Goal: Task Accomplishment & Management: Complete application form

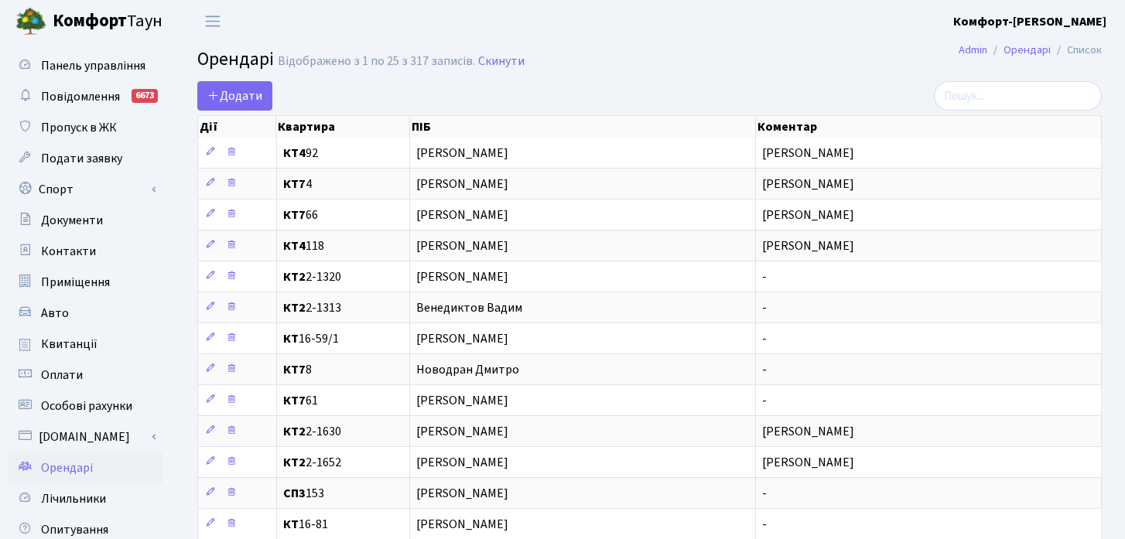
select select "25"
click at [56, 465] on span "Орендарі" at bounding box center [67, 468] width 52 height 17
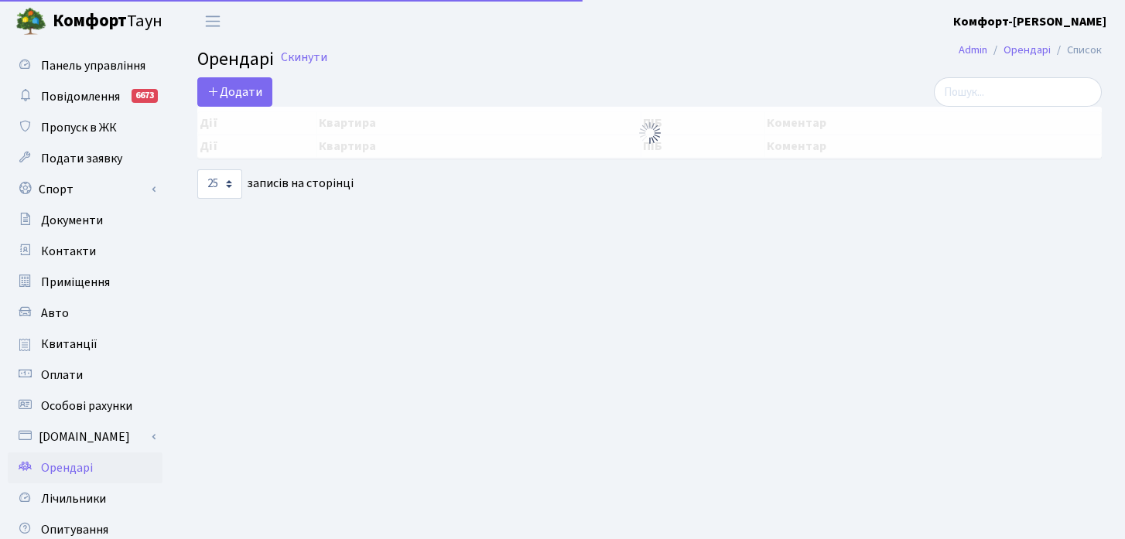
select select "25"
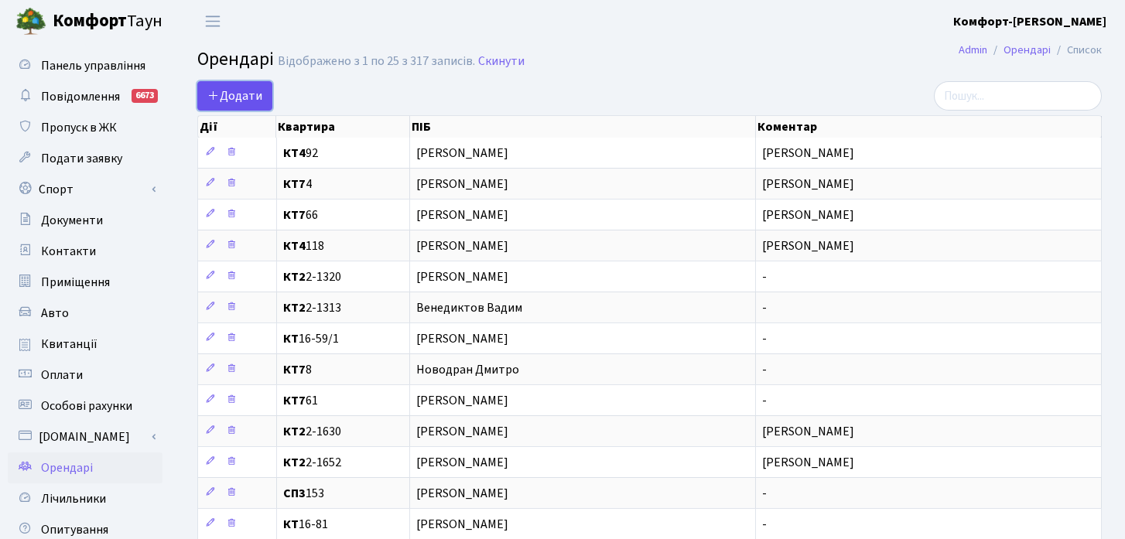
click at [252, 87] on span "Додати" at bounding box center [234, 95] width 55 height 17
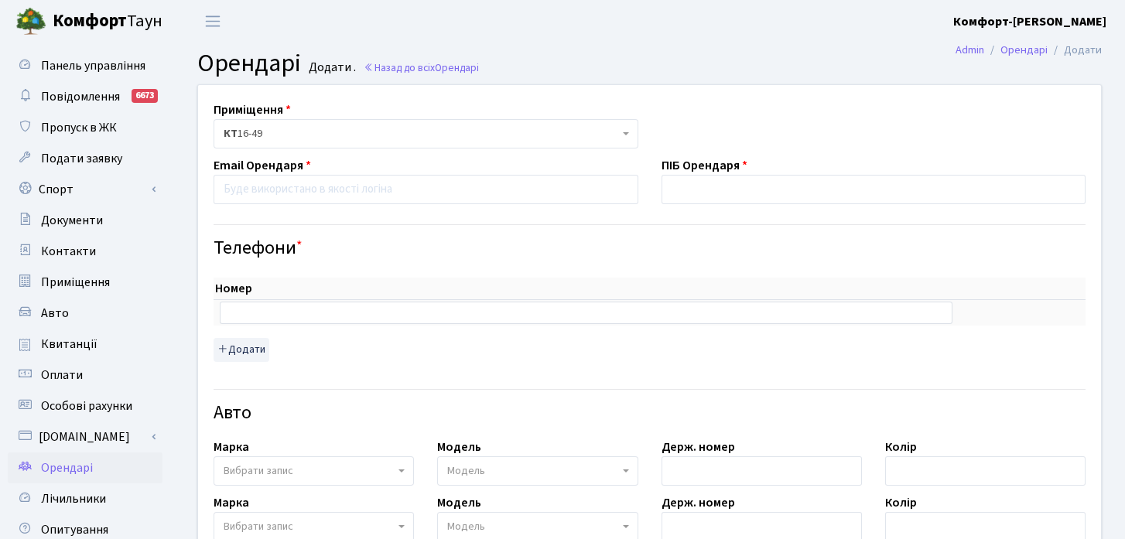
click at [270, 131] on span "КТ 16-49" at bounding box center [421, 133] width 395 height 15
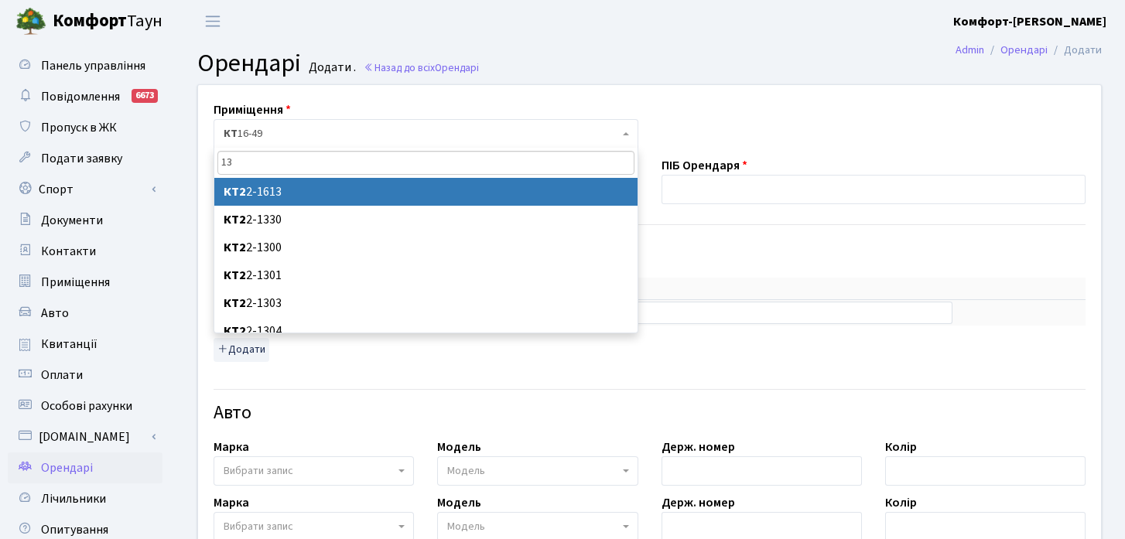
type input "130"
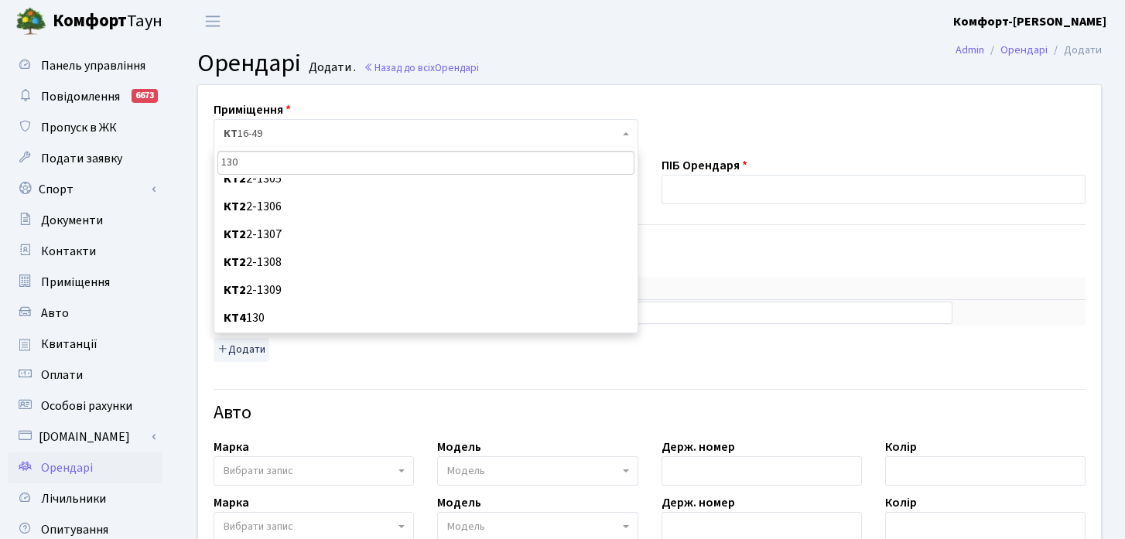
scroll to position [152, 0]
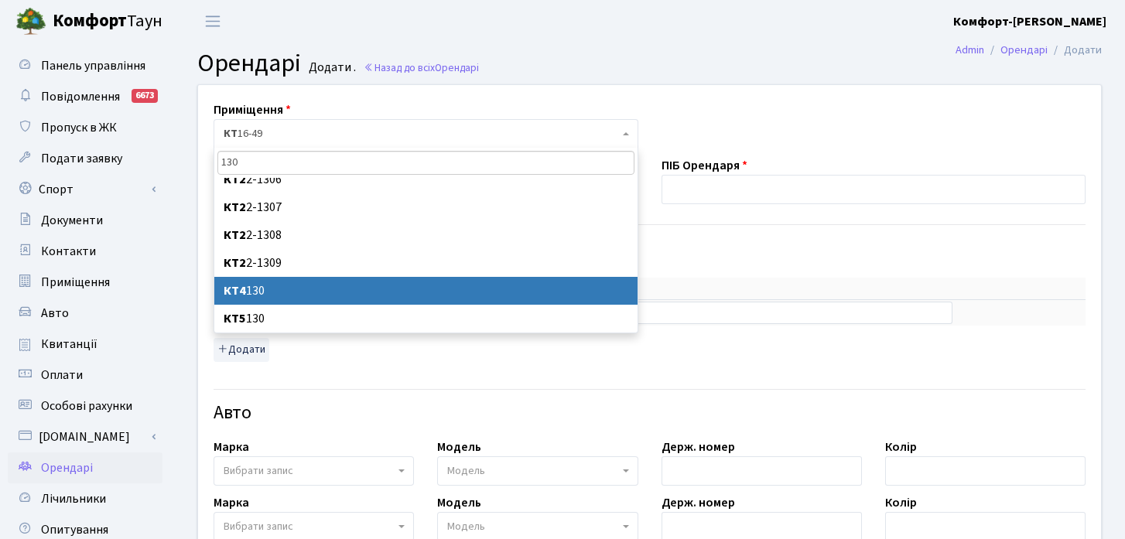
select select "16856"
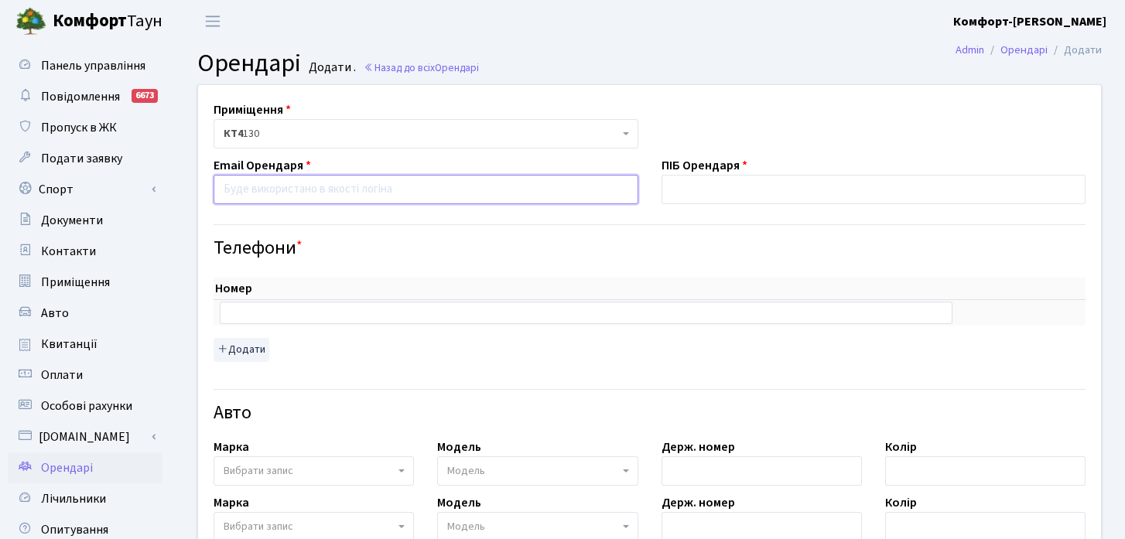
click at [392, 197] on input "email" at bounding box center [426, 189] width 425 height 29
paste input "volokitin.dima.cc@gmail.com"
type input "volokitin.dima.cc@gmail.com"
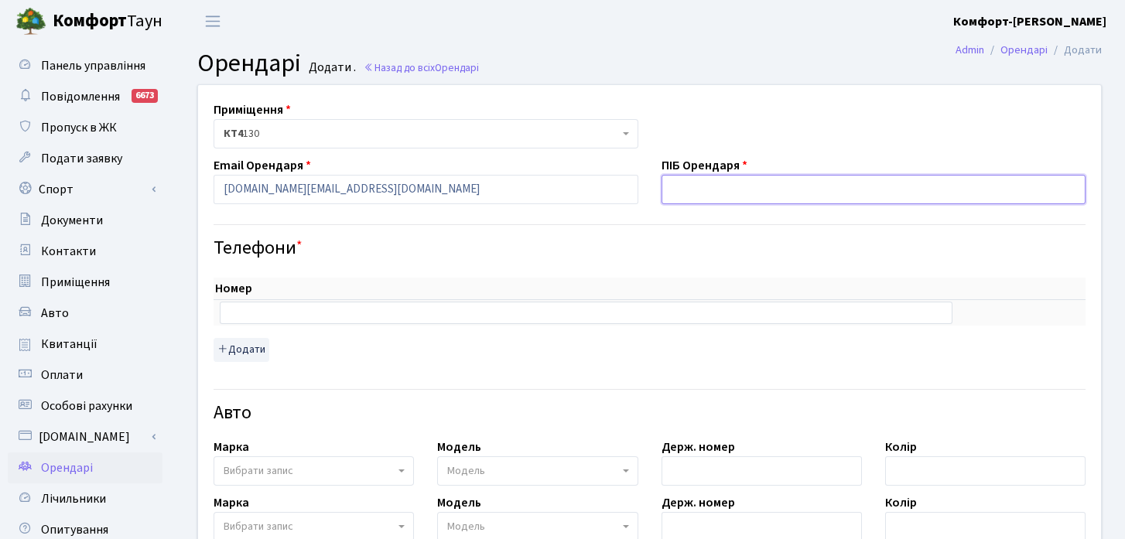
click at [703, 192] on input "text" at bounding box center [874, 189] width 425 height 29
paste input "volokitin.dima.cc@gmail.com"
type input "volokitin.dima.cc@gmail.com"
paste input "і"
click at [794, 193] on input "Волокітін" at bounding box center [874, 189] width 425 height 29
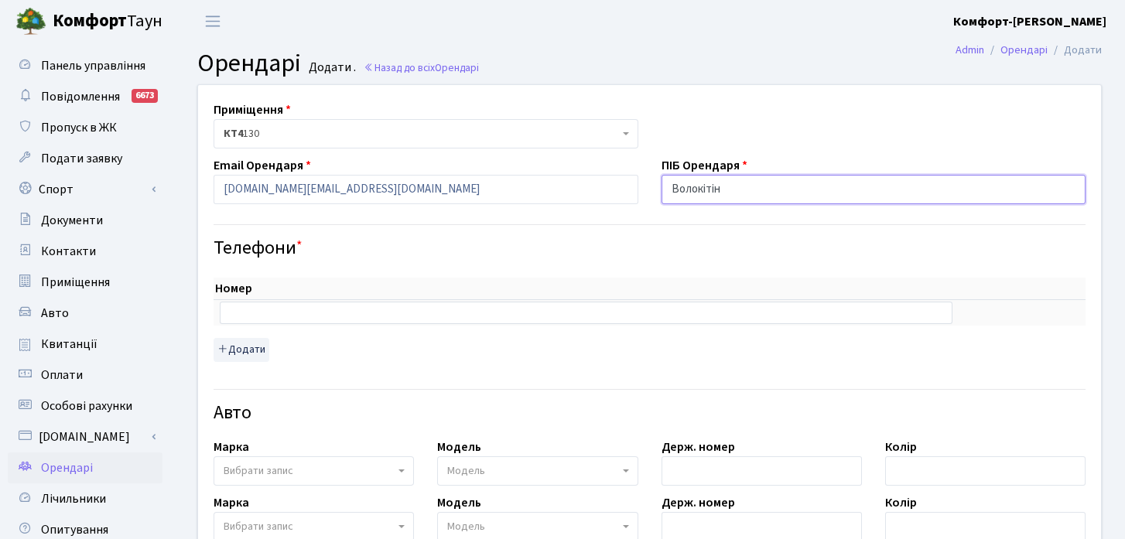
paste input "Волокітін"
paste input "Дмитро"
paste input "Сергійович"
type input "Волокітін Дмитро Сергійович"
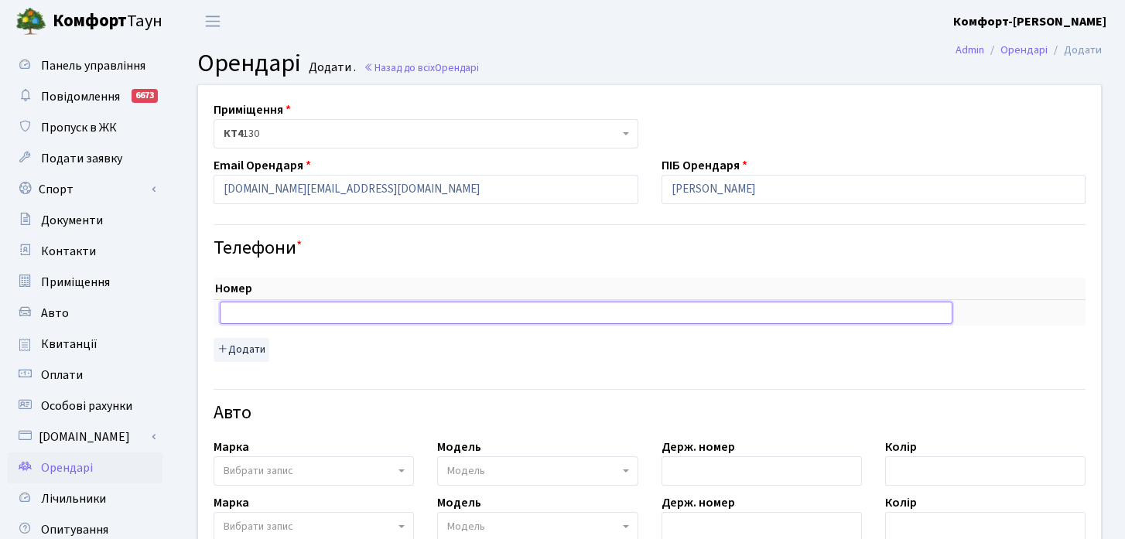
click at [717, 312] on input "text" at bounding box center [586, 313] width 733 height 22
paste input "+380638084659"
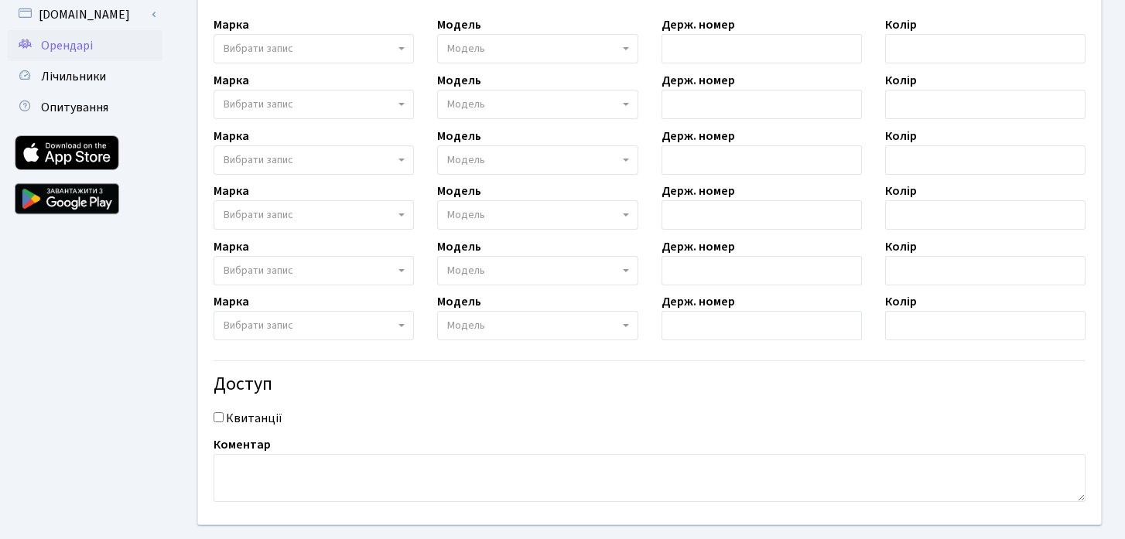
scroll to position [503, 0]
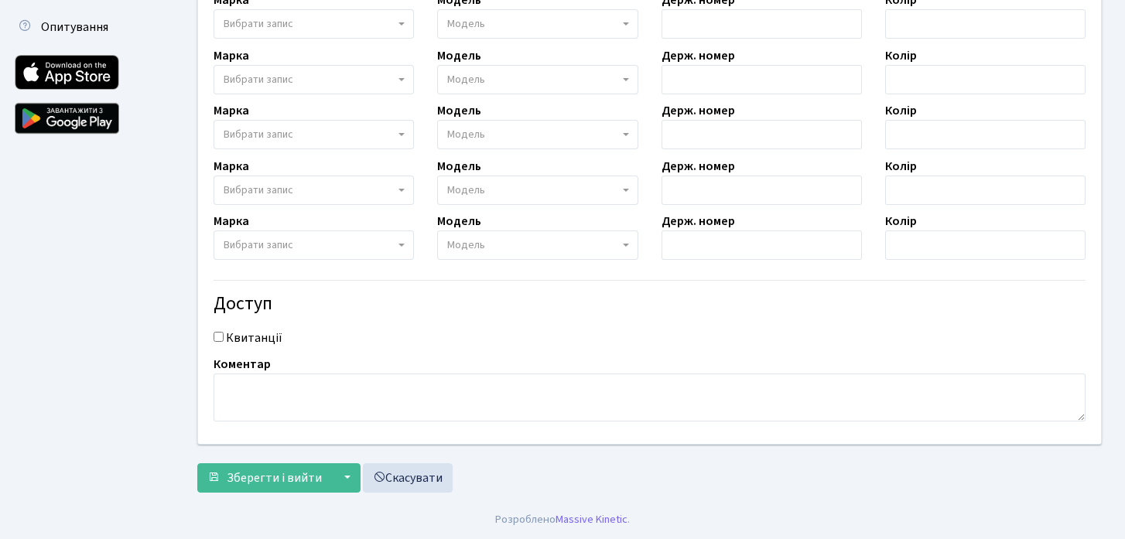
type input "+380638084659"
click at [221, 340] on input "Квитанції" at bounding box center [219, 337] width 10 height 10
checkbox input "true"
click at [266, 398] on textarea at bounding box center [650, 398] width 872 height 48
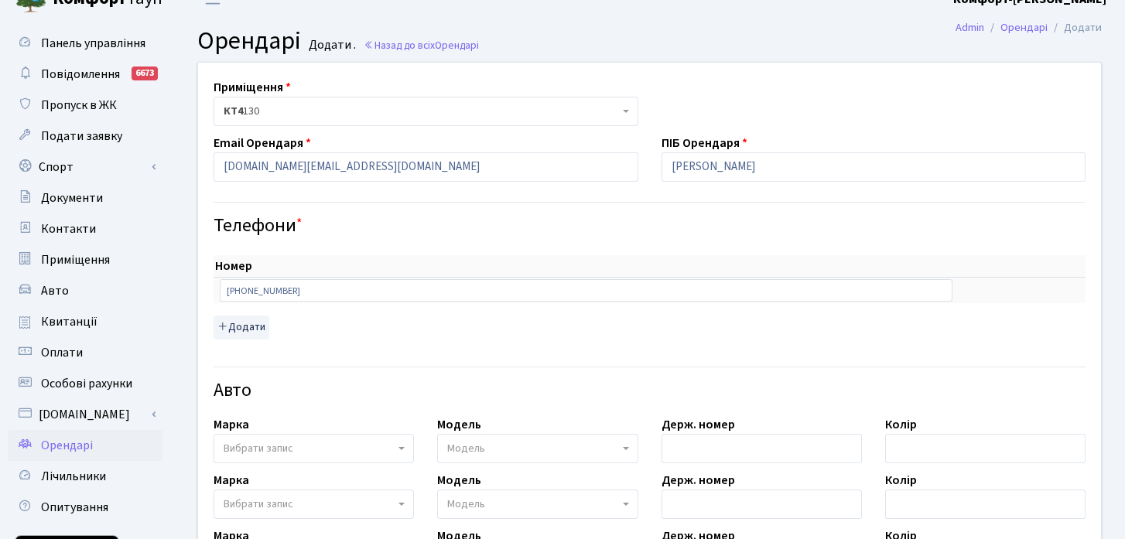
scroll to position [0, 0]
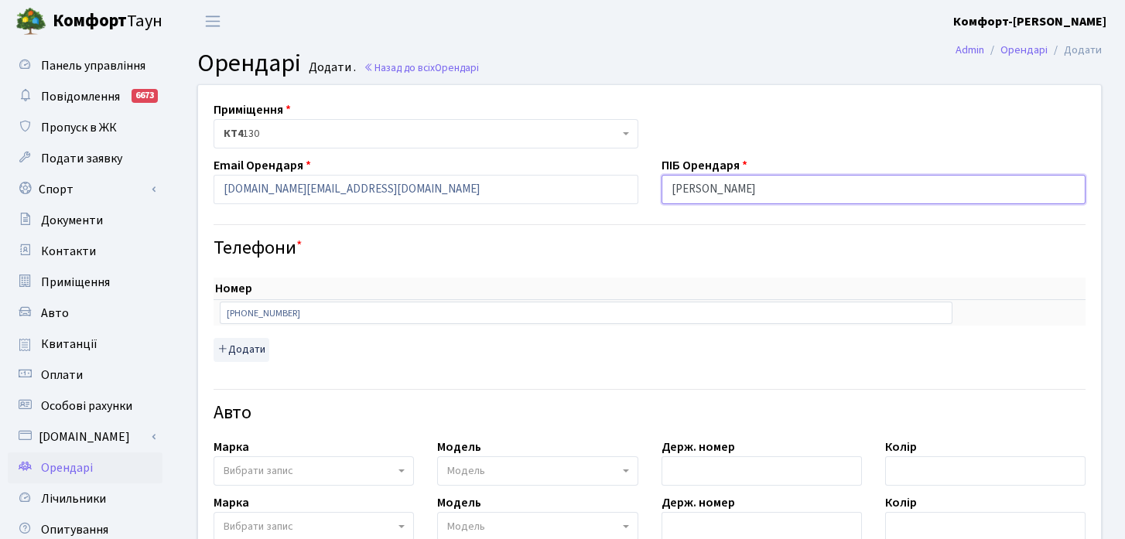
drag, startPoint x: 833, startPoint y: 192, endPoint x: 601, endPoint y: 195, distance: 232.2
click at [601, 195] on div "Приміщення <b>КТ</b>&nbsp;&nbsp;&nbsp;&nbsp;16-49 <b>КТ</b>&nbsp;&nbsp;&nbsp;&n…" at bounding box center [650, 516] width 926 height 862
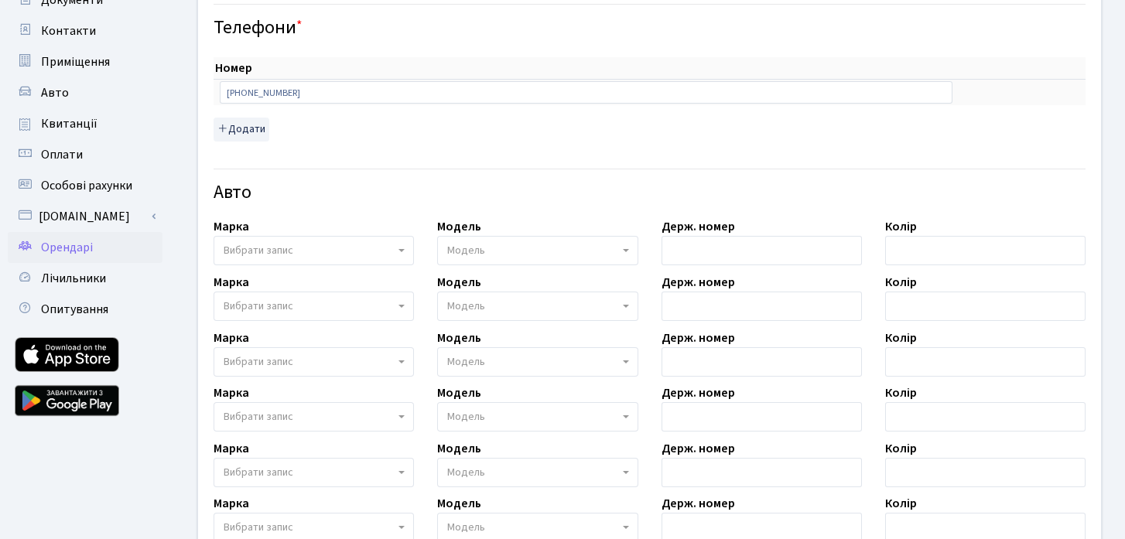
scroll to position [503, 0]
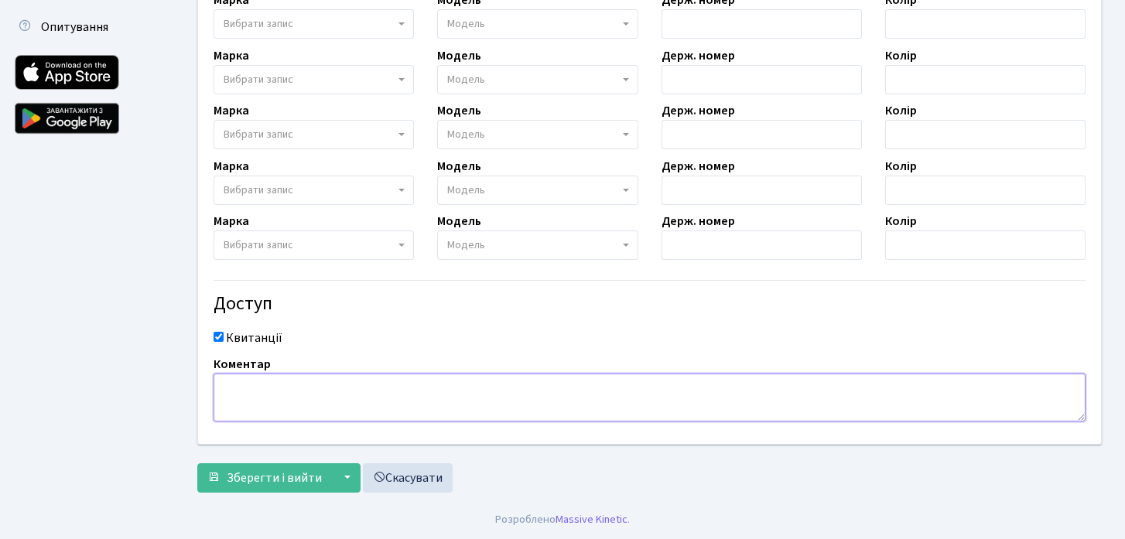
click at [437, 408] on textarea at bounding box center [650, 398] width 872 height 48
paste textarea "[PERSON_NAME]"
type textarea "Волокітін Дмитро Сергійович"
click at [292, 481] on span "Зберегти і вийти" at bounding box center [274, 478] width 95 height 17
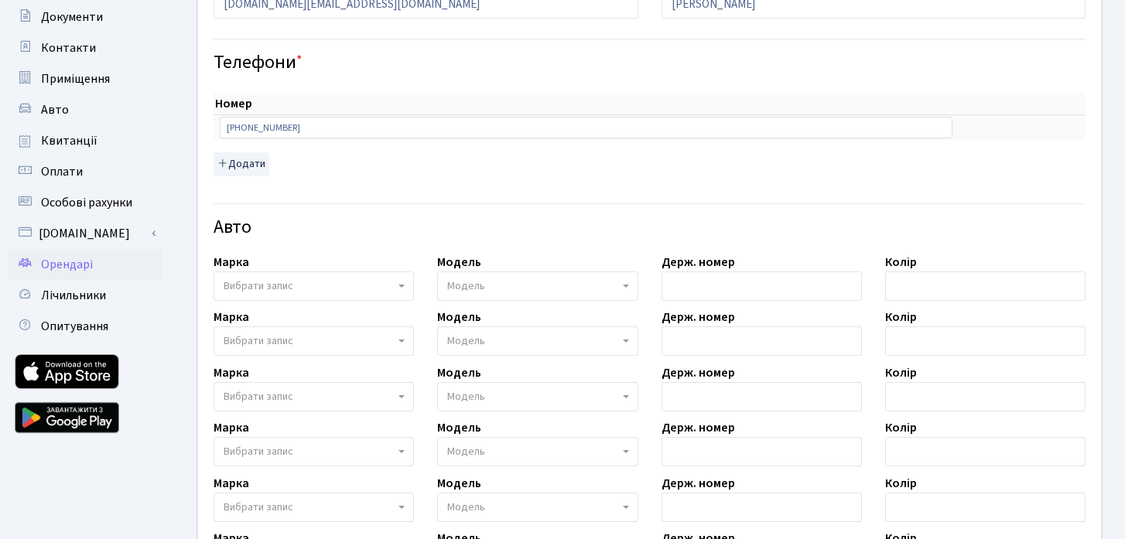
scroll to position [521, 0]
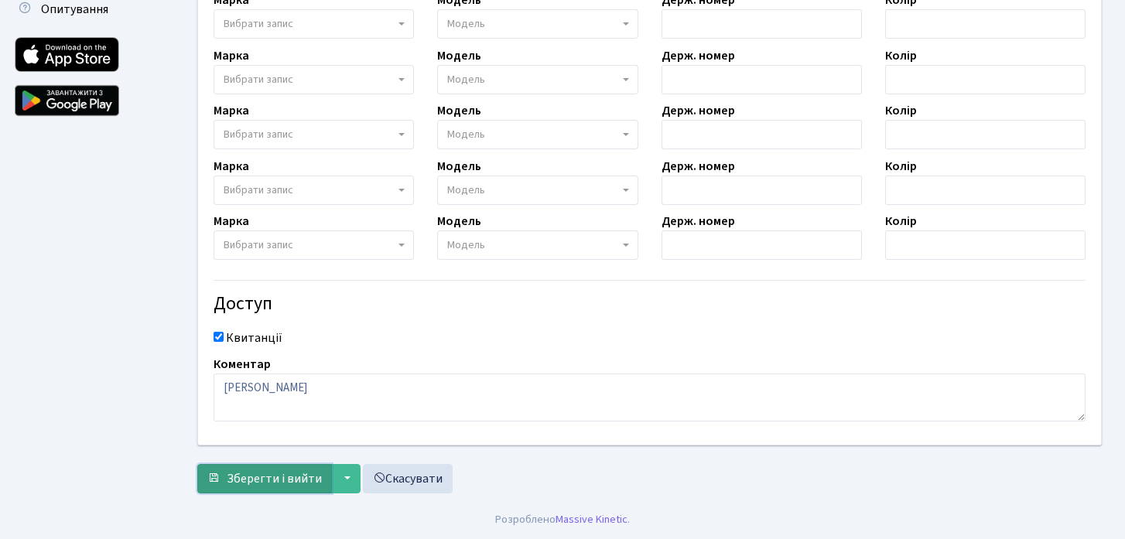
click at [276, 485] on span "Зберегти і вийти" at bounding box center [274, 479] width 95 height 17
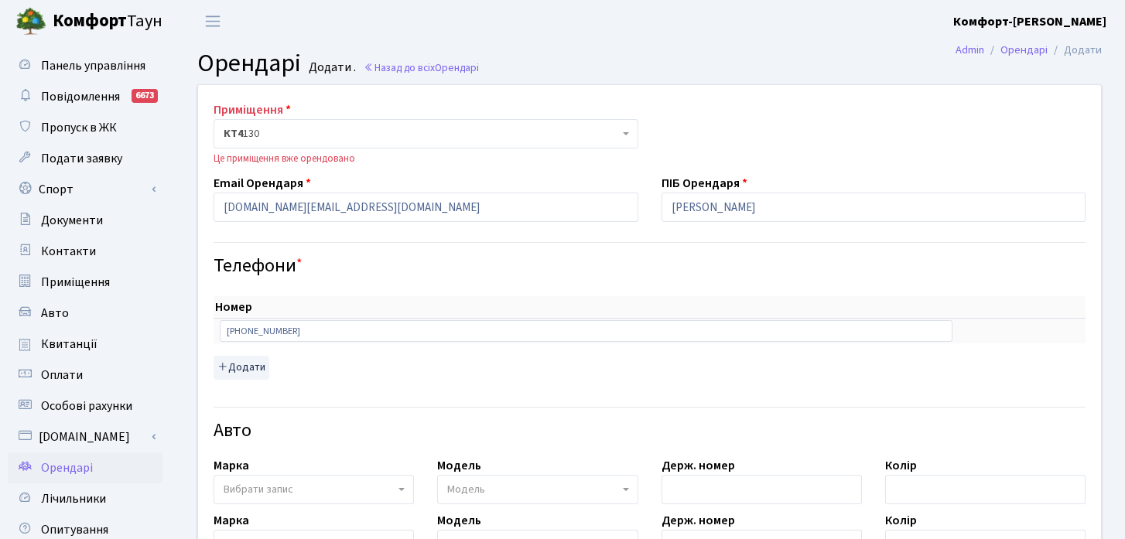
click at [91, 16] on b "Комфорт" at bounding box center [90, 21] width 74 height 25
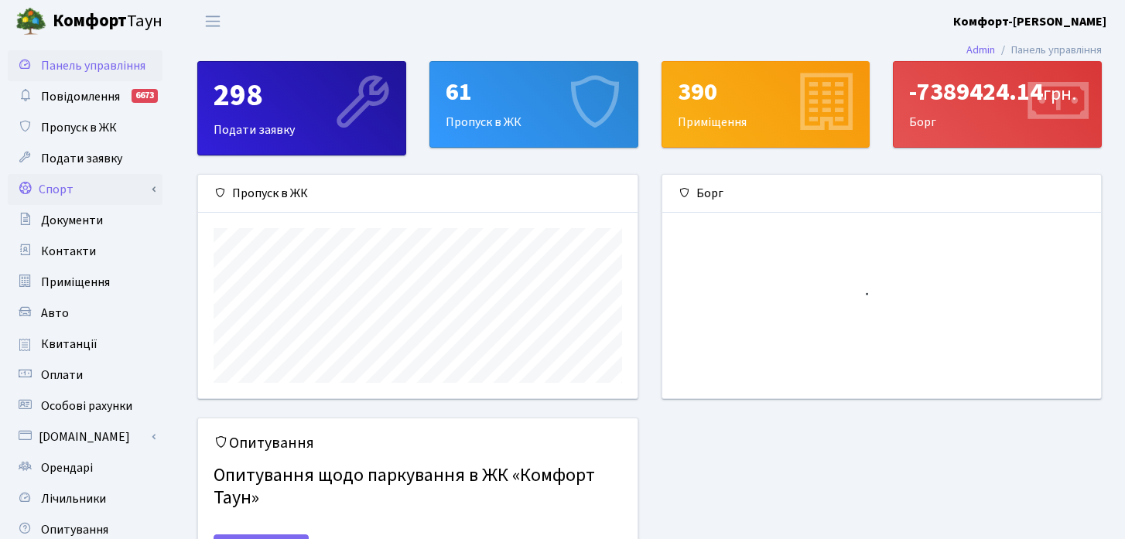
scroll to position [224, 439]
click at [67, 458] on link "Орендарі" at bounding box center [85, 468] width 155 height 31
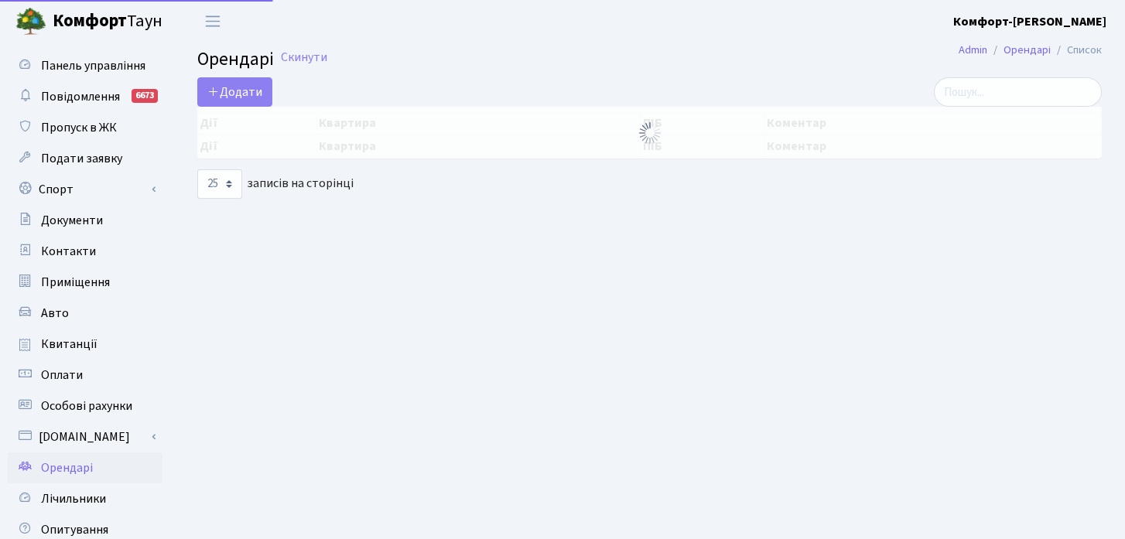
select select "25"
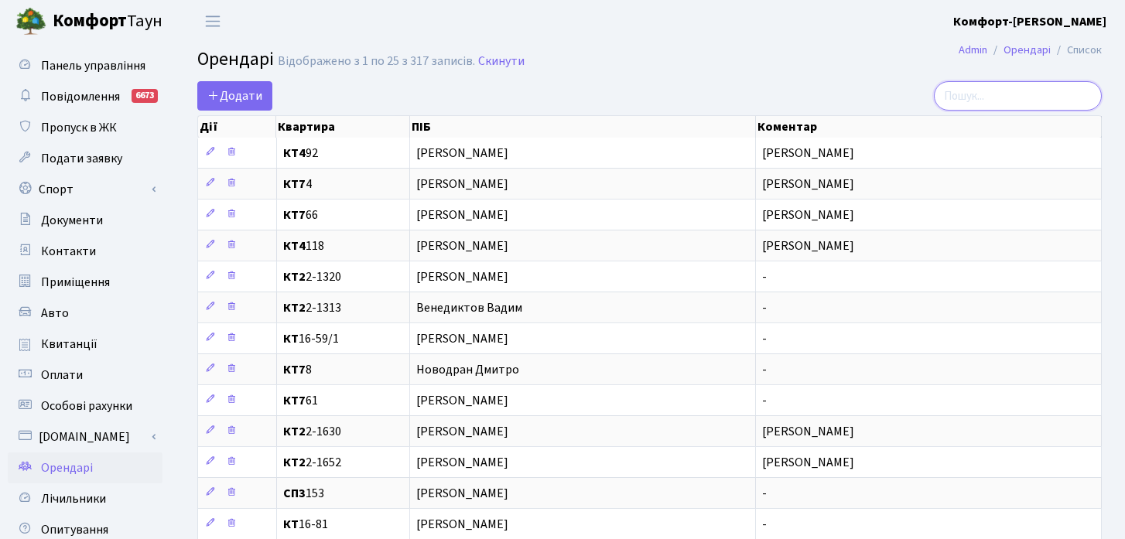
click at [1027, 106] on input "search" at bounding box center [1018, 95] width 168 height 29
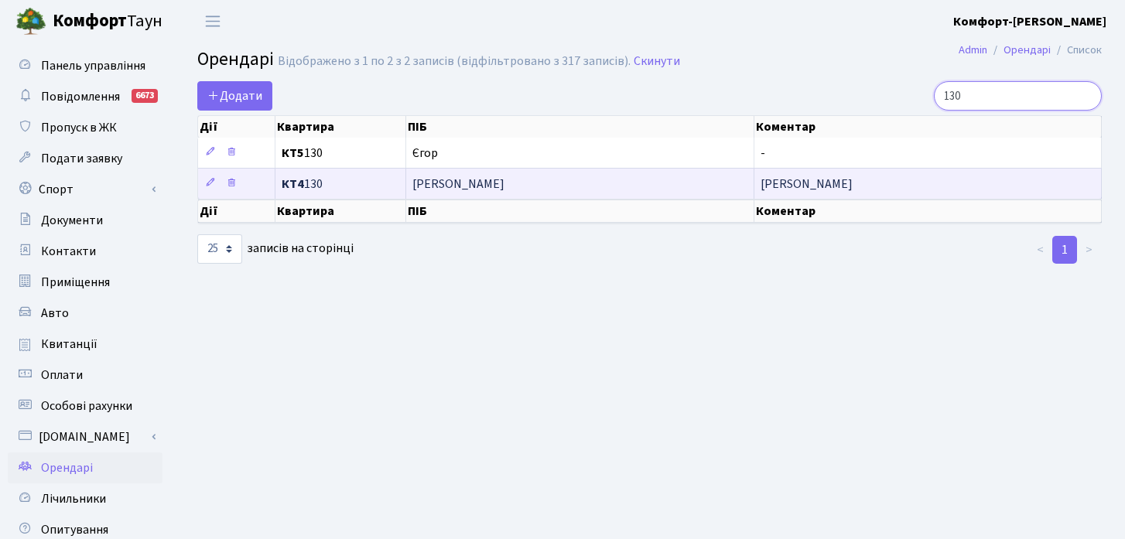
type input "130"
click at [454, 184] on span "[PERSON_NAME]" at bounding box center [579, 184] width 334 height 12
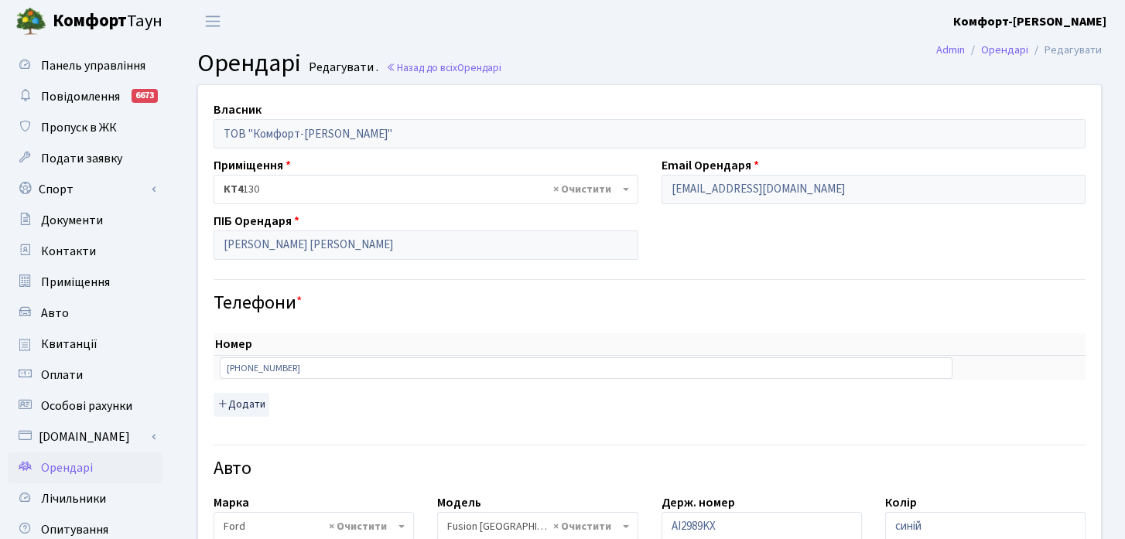
select select "4640"
select select "1622"
select select "2459"
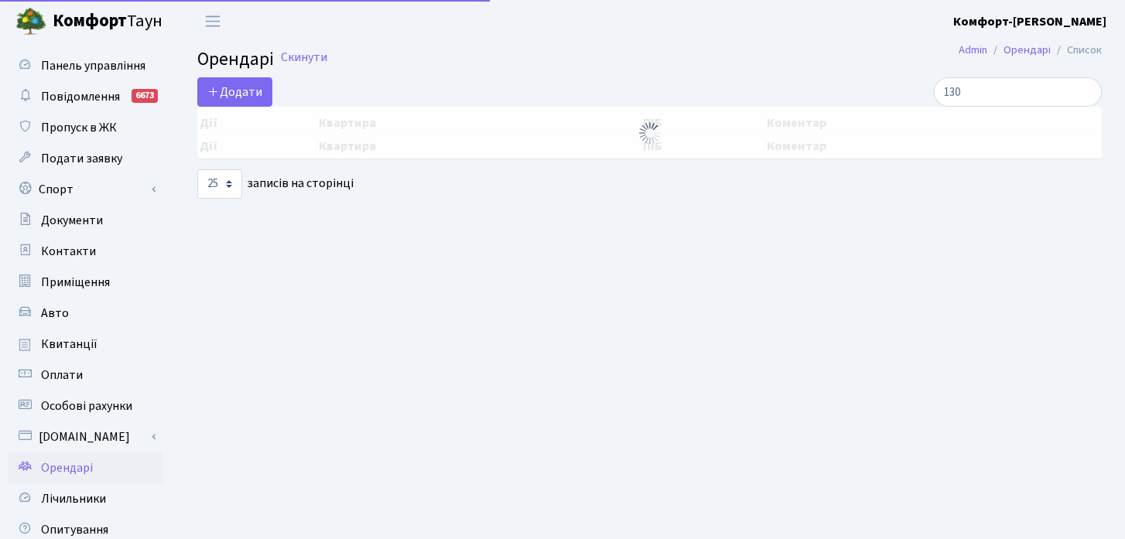
select select "25"
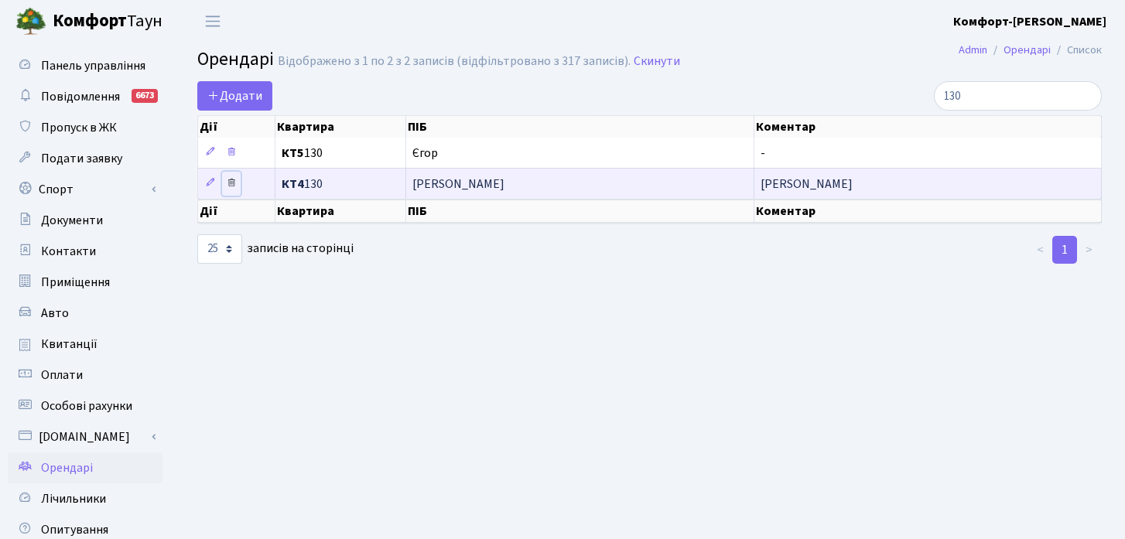
click at [230, 179] on icon at bounding box center [231, 182] width 11 height 11
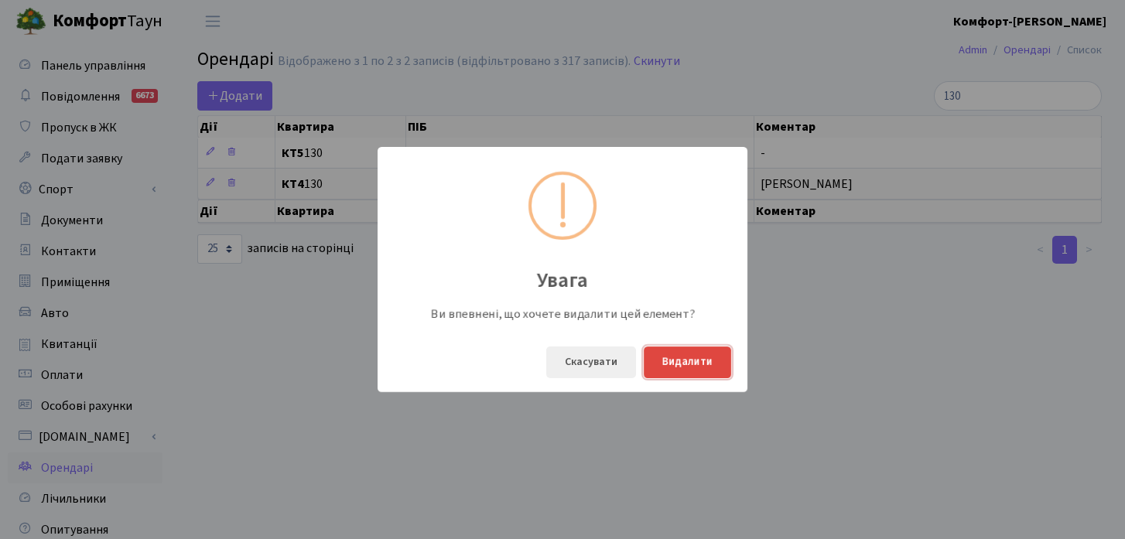
click at [683, 363] on button "Видалити" at bounding box center [687, 363] width 87 height 32
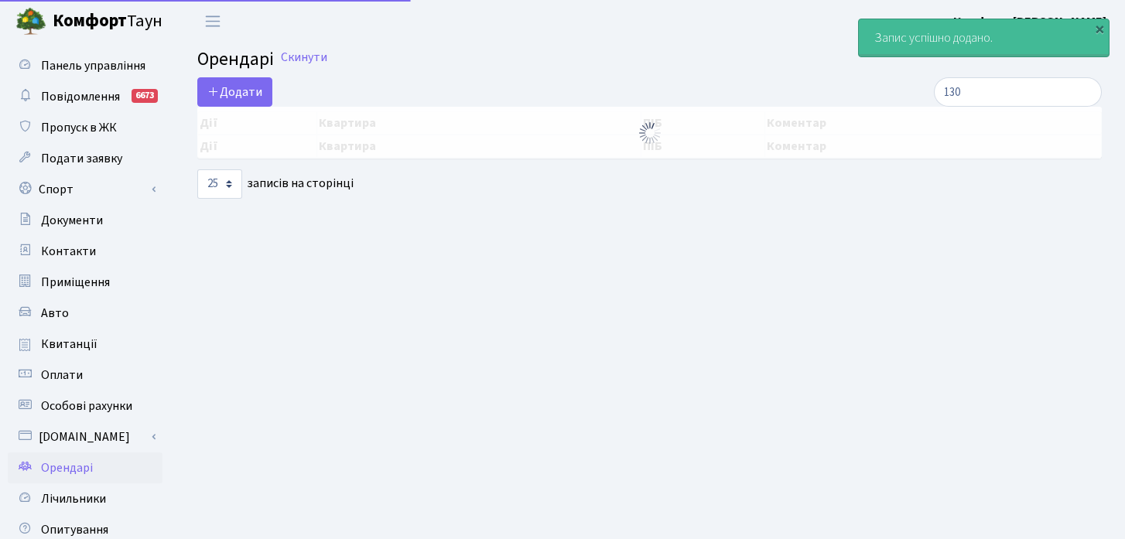
select select "25"
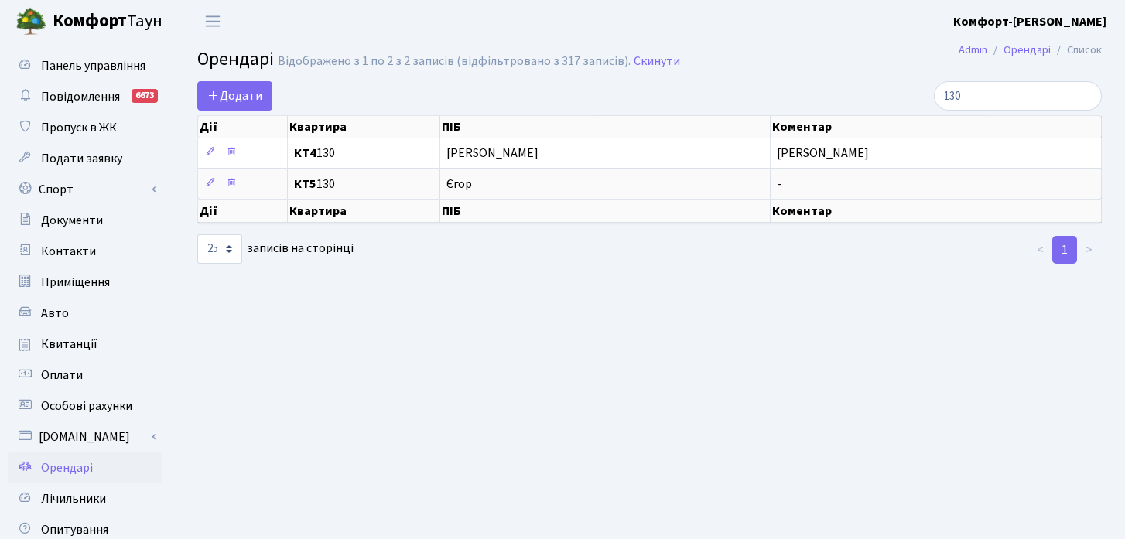
click at [94, 18] on b "Комфорт" at bounding box center [90, 21] width 74 height 25
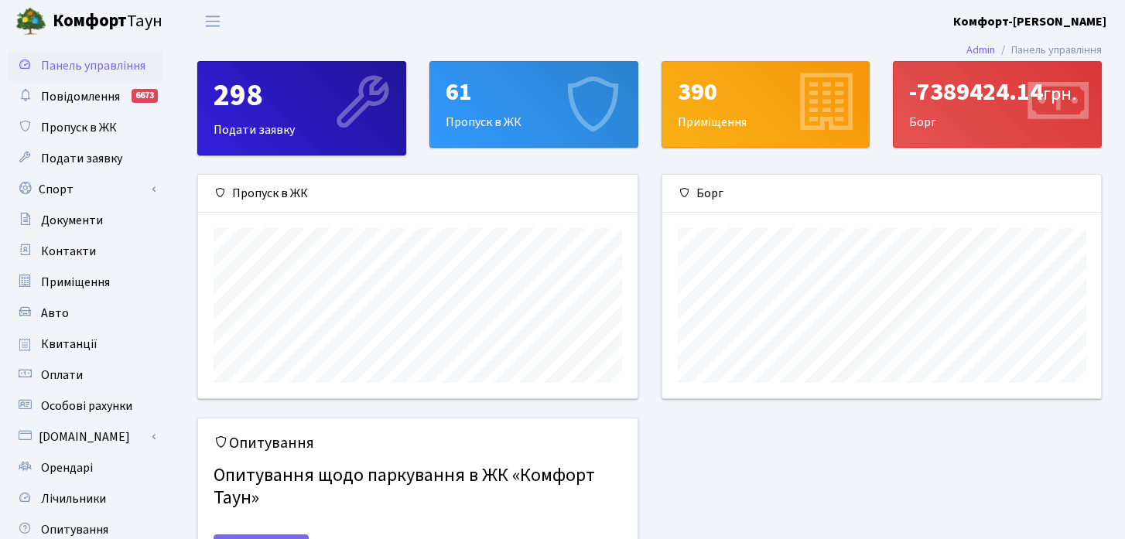
scroll to position [224, 439]
click at [77, 470] on span "Орендарі" at bounding box center [67, 468] width 52 height 17
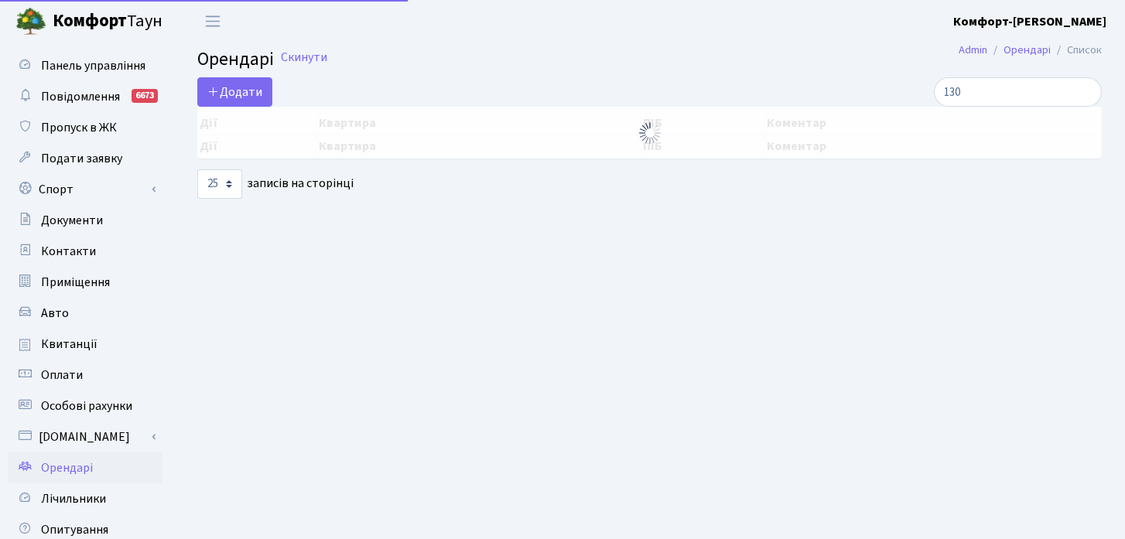
select select "25"
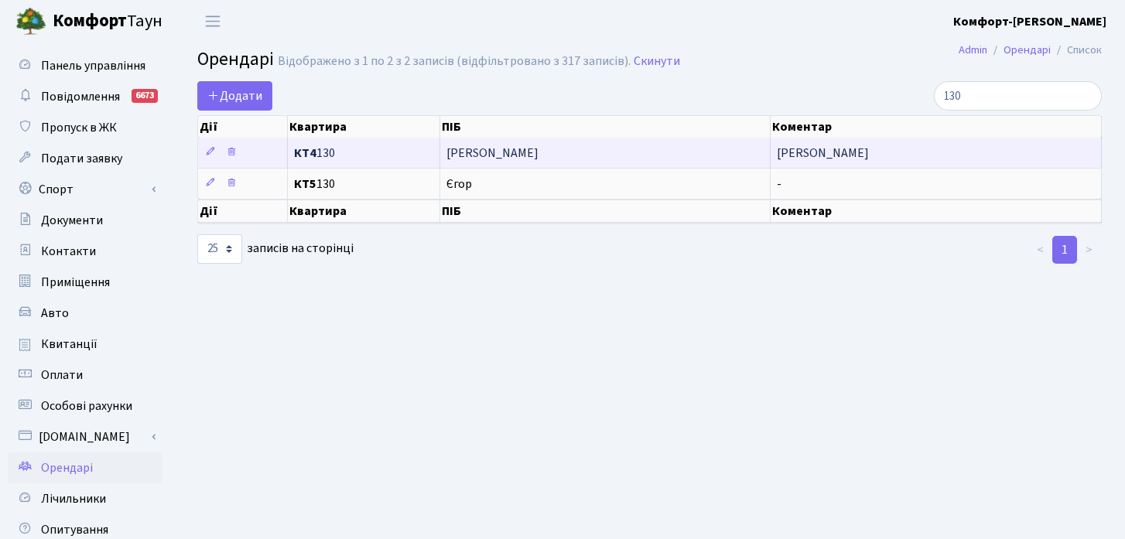
click at [335, 159] on span "КТ4 130" at bounding box center [363, 153] width 139 height 12
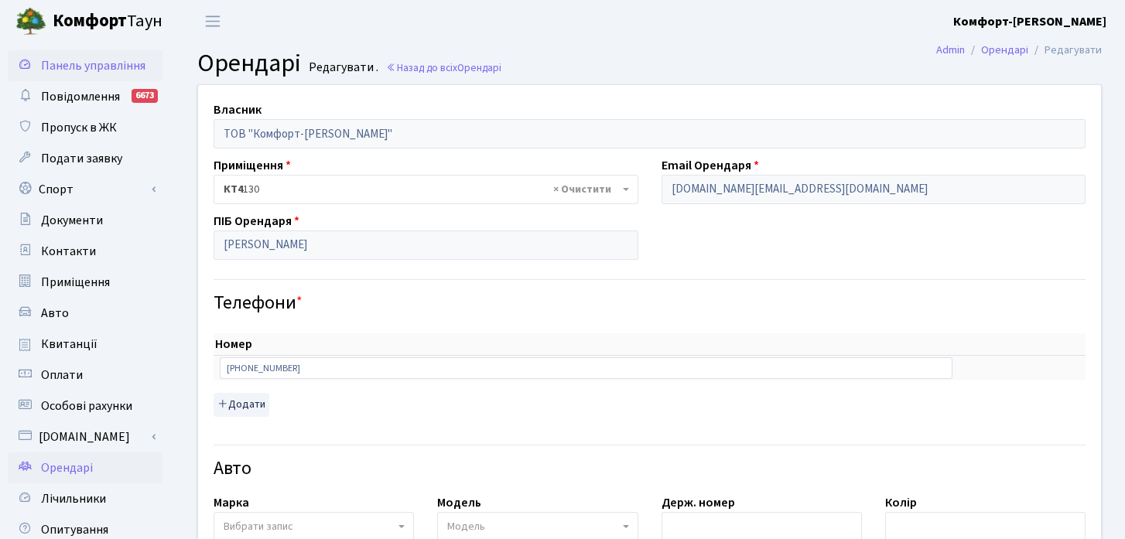
click at [109, 67] on span "Панель управління" at bounding box center [93, 65] width 104 height 17
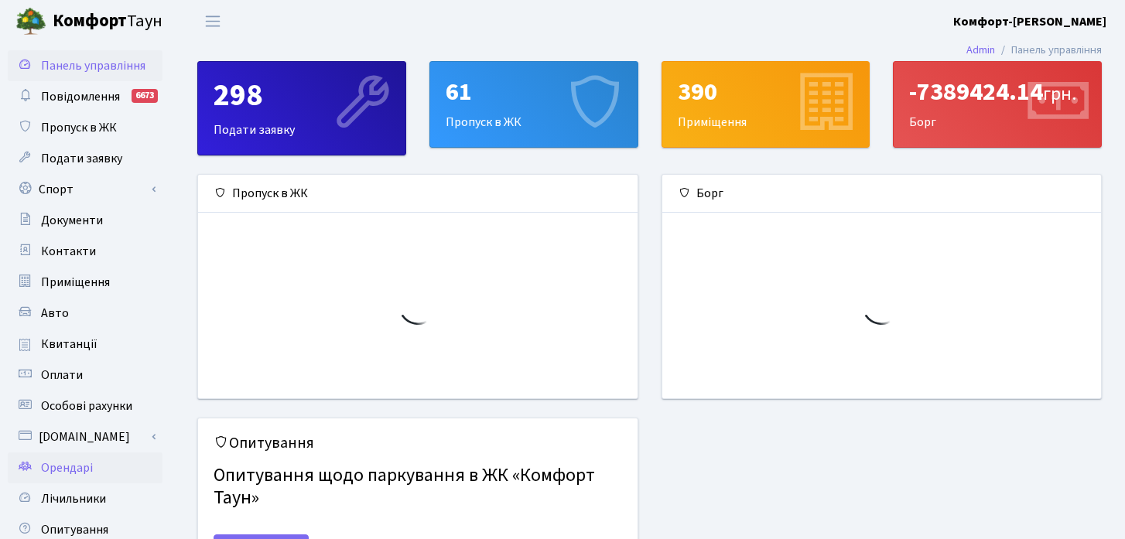
click at [53, 467] on span "Орендарі" at bounding box center [67, 468] width 52 height 17
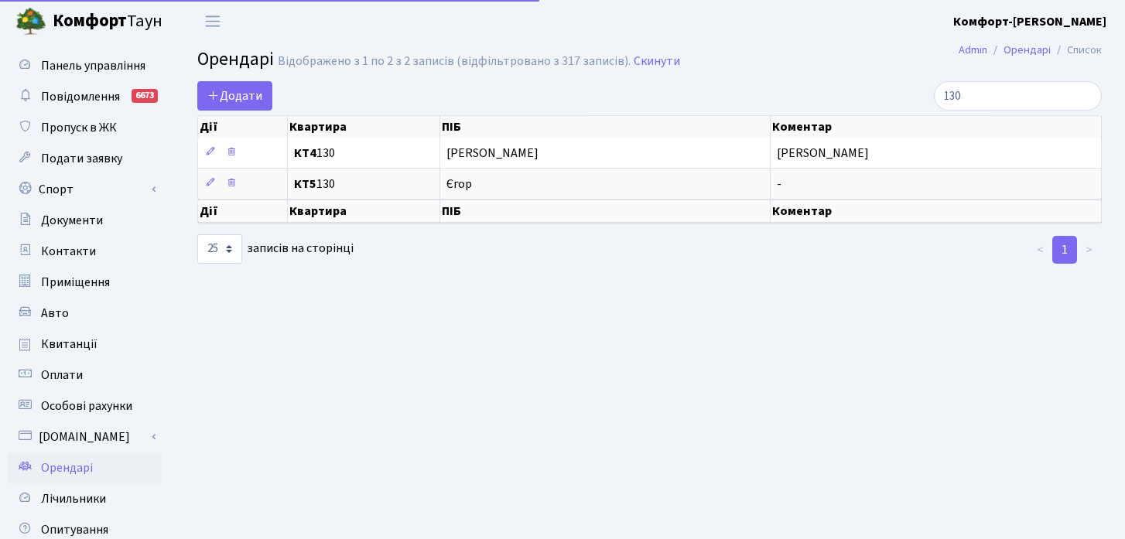
select select "25"
click at [1090, 100] on input "130" at bounding box center [1018, 95] width 168 height 29
click at [1087, 98] on input "130" at bounding box center [1018, 95] width 168 height 29
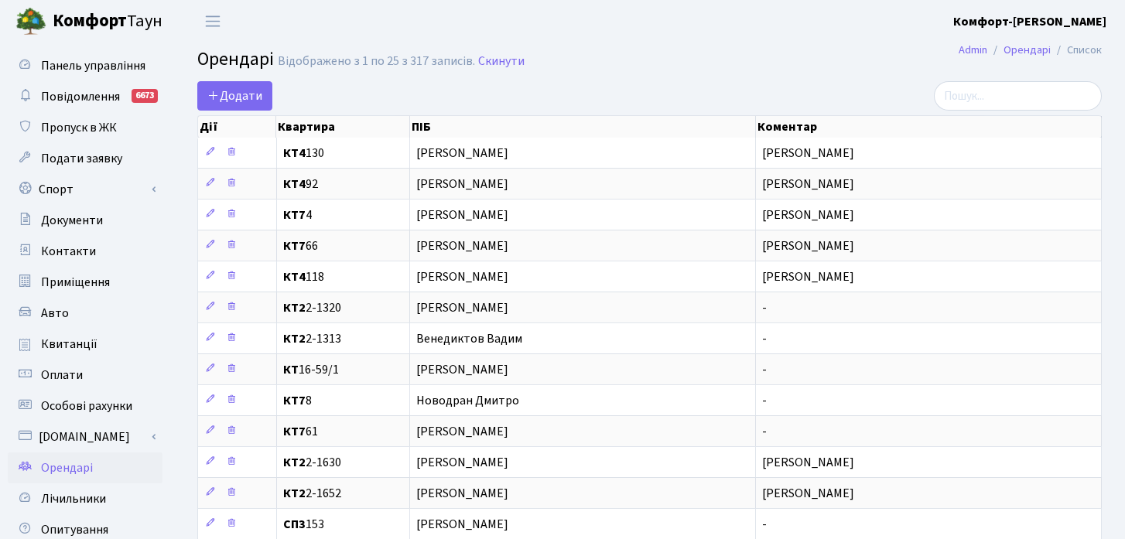
click at [790, 43] on main "Admin Орендарі Список Орендарі Відображено з 1 по 25 з 317 записів. Скинути Дод…" at bounding box center [649, 510] width 951 height 935
click at [111, 107] on link "Повідомлення 6673" at bounding box center [85, 96] width 155 height 31
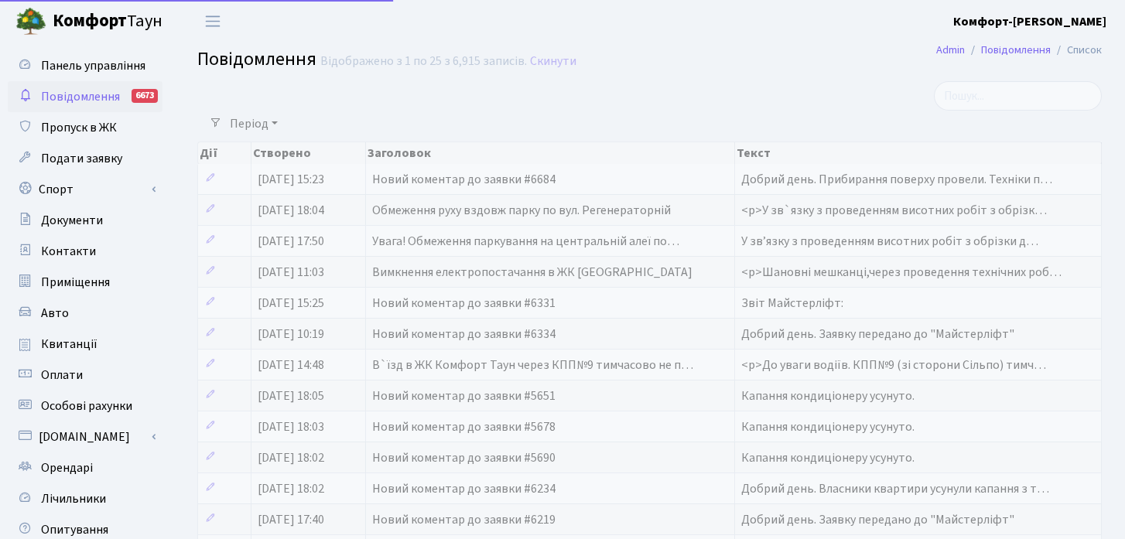
select select "25"
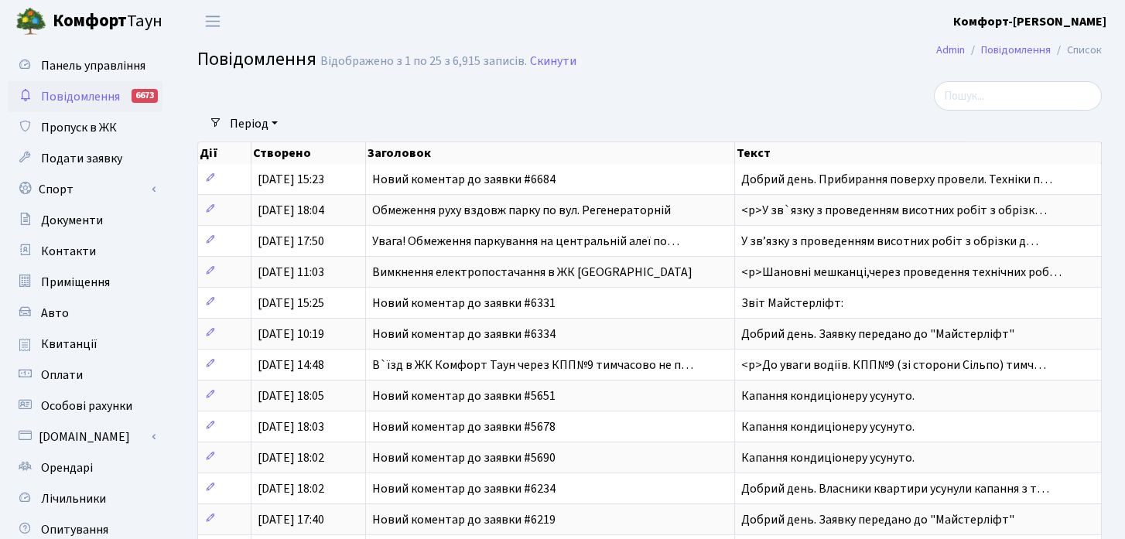
click at [99, 102] on span "Повідомлення" at bounding box center [80, 96] width 79 height 17
select select "25"
click at [96, 32] on b "Комфорт" at bounding box center [90, 21] width 74 height 25
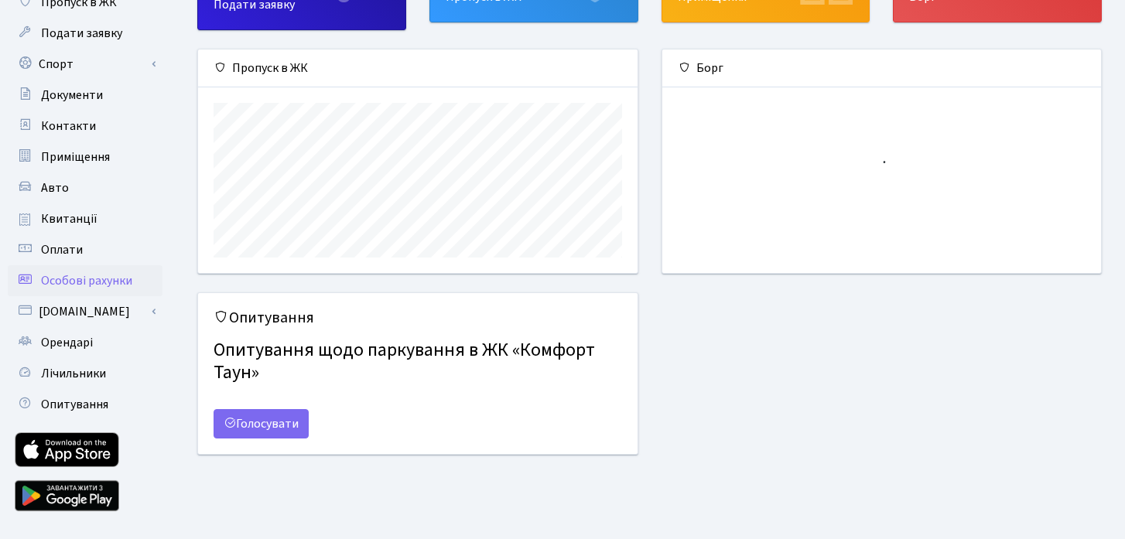
scroll to position [135, 0]
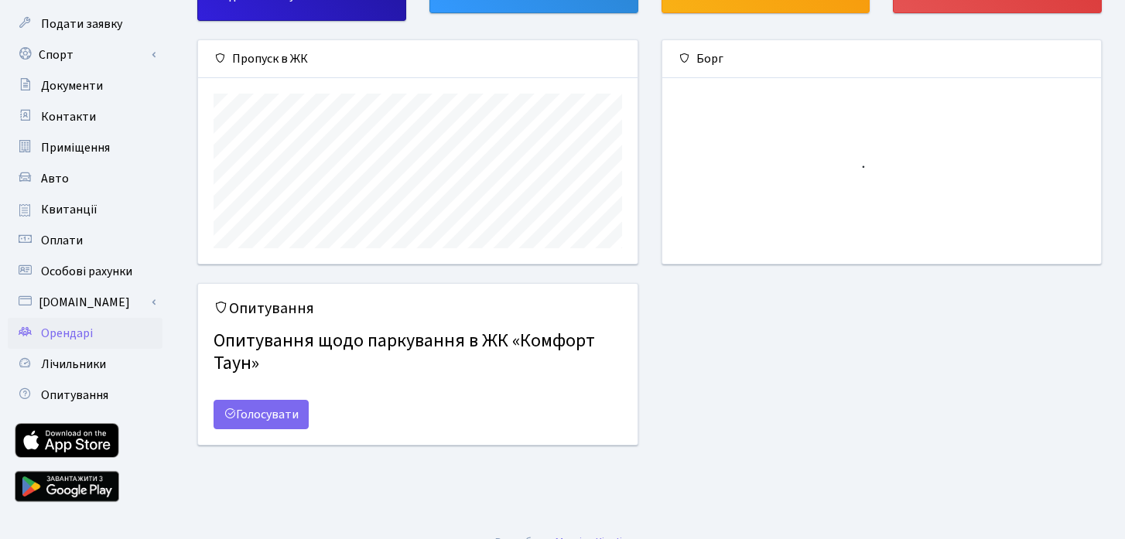
click at [75, 332] on span "Орендарі" at bounding box center [67, 333] width 52 height 17
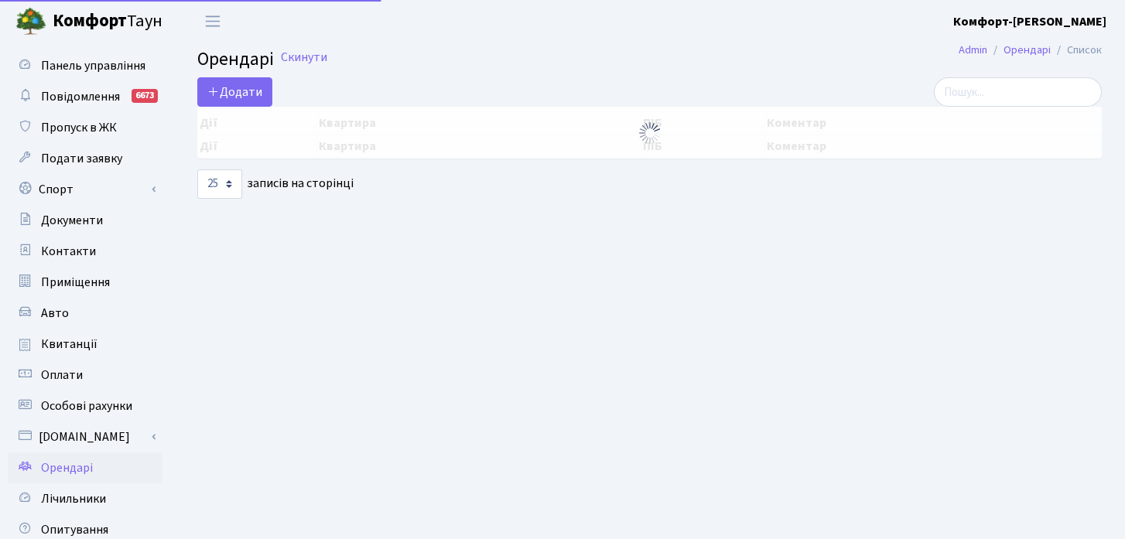
select select "25"
